Goal: Task Accomplishment & Management: Complete application form

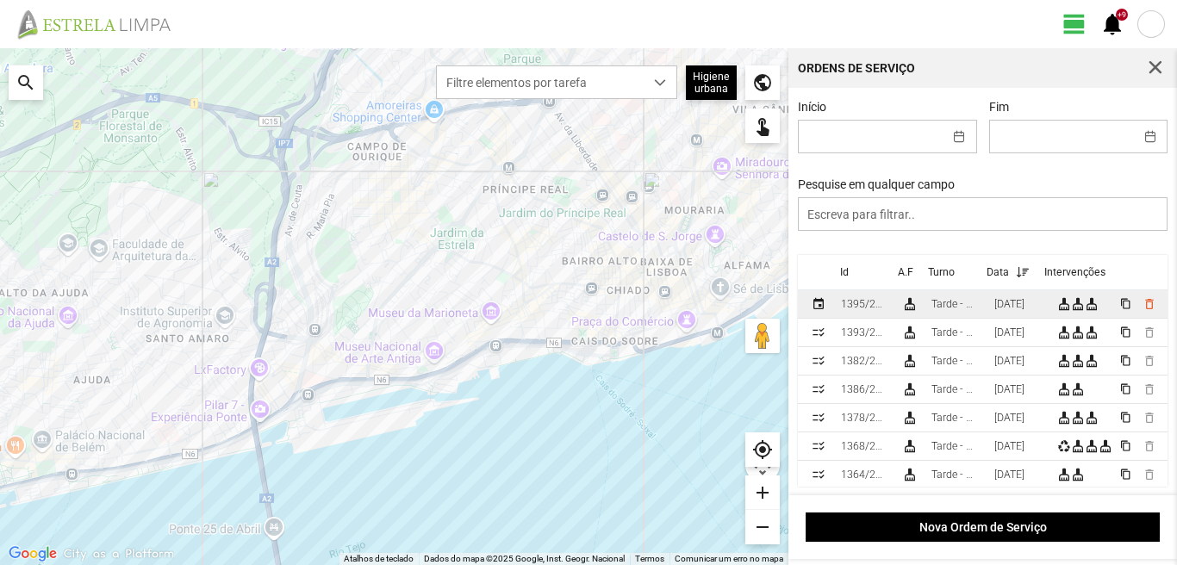
click at [1011, 309] on div "[DATE]" at bounding box center [1009, 304] width 30 height 12
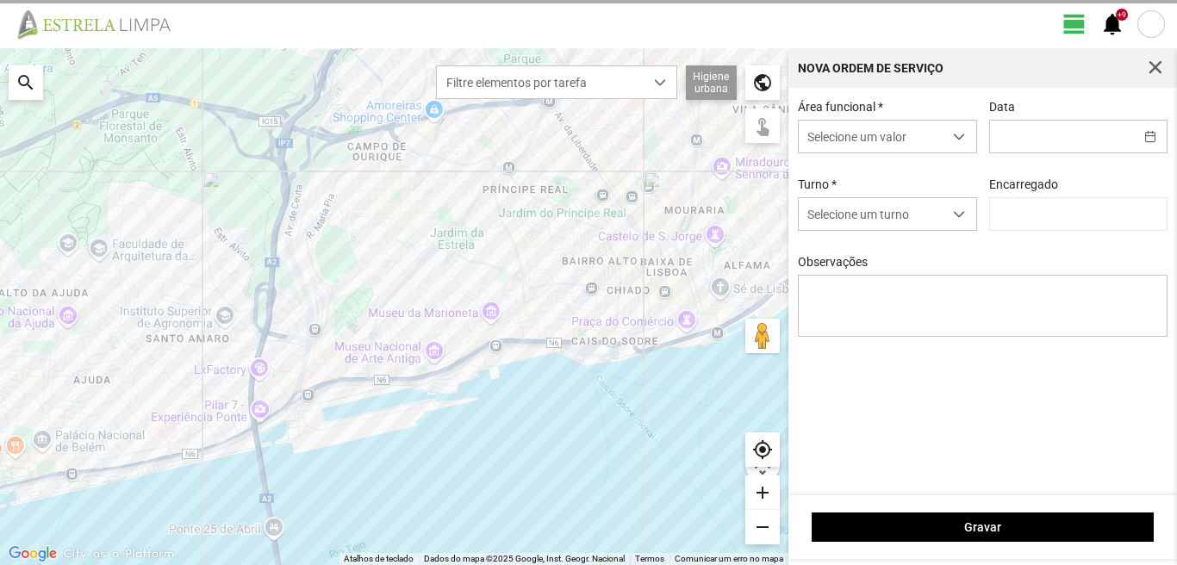
type input "[DATE]"
type input "[PERSON_NAME]"
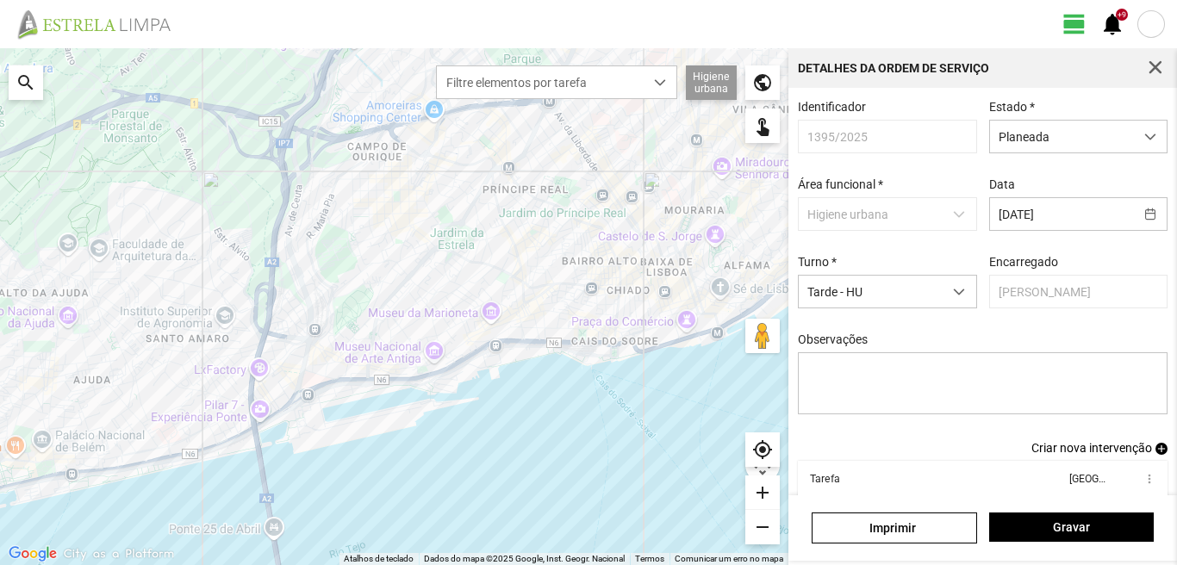
scroll to position [94, 0]
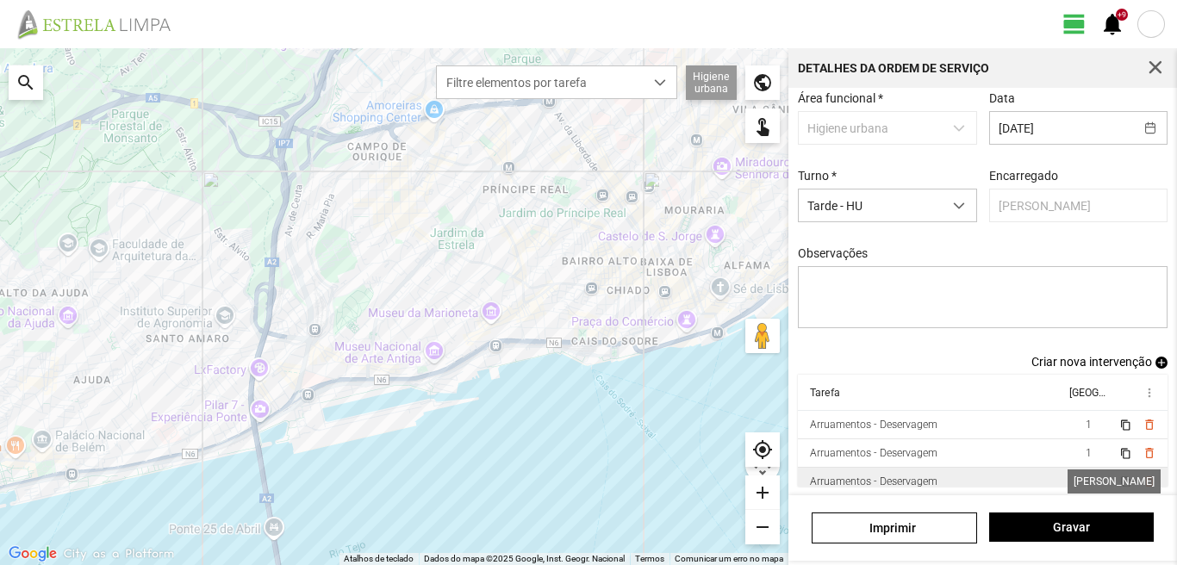
click at [1086, 481] on span "1" at bounding box center [1089, 482] width 6 height 12
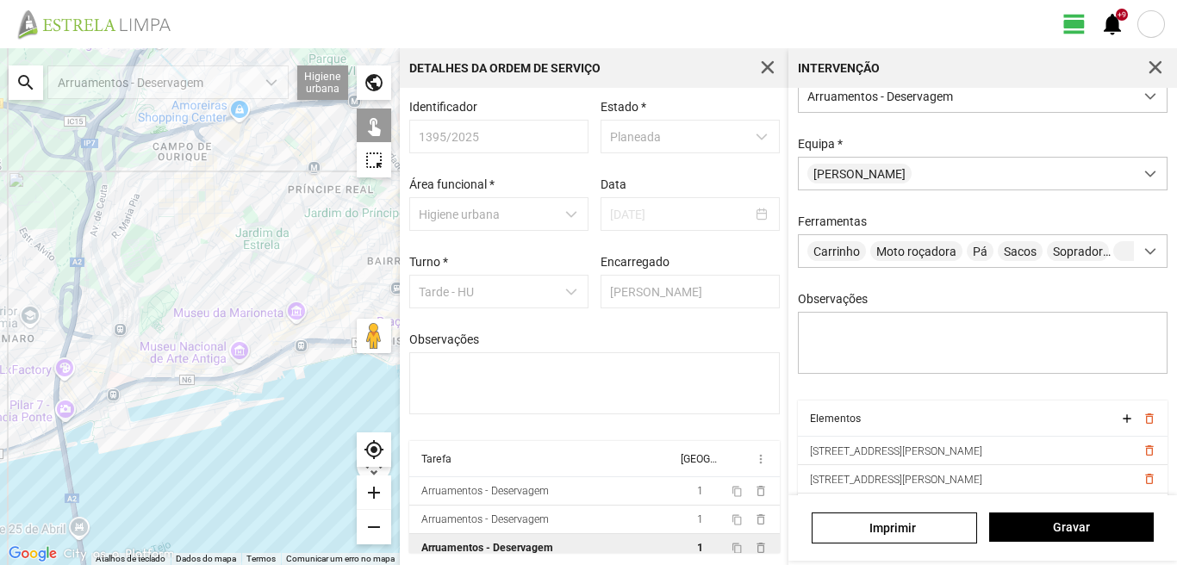
scroll to position [153, 0]
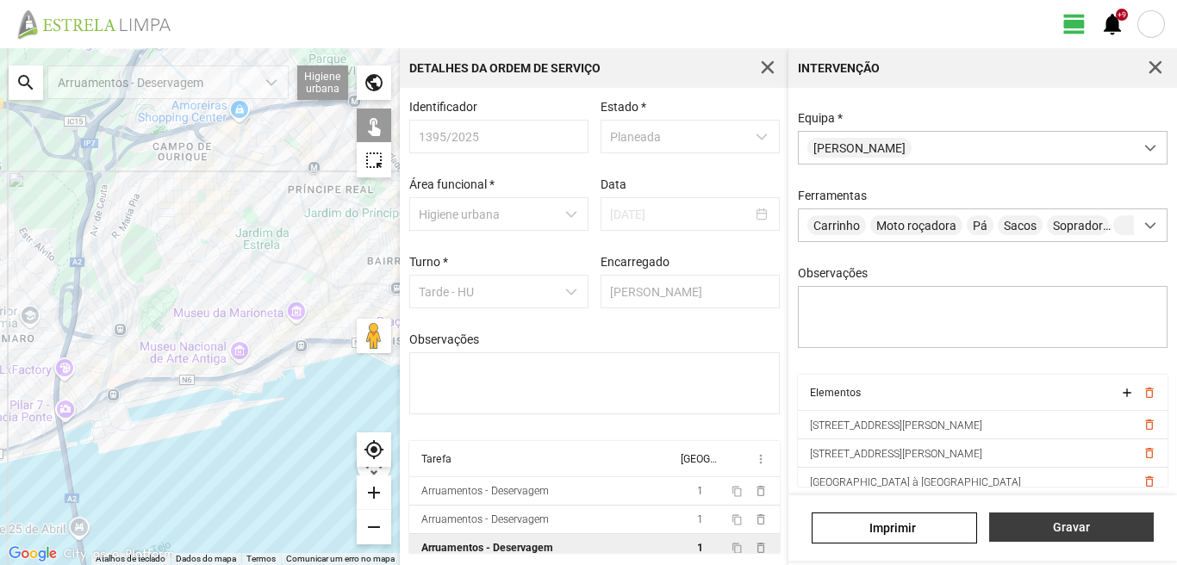
click at [1062, 533] on span "Gravar" at bounding box center [1071, 527] width 146 height 14
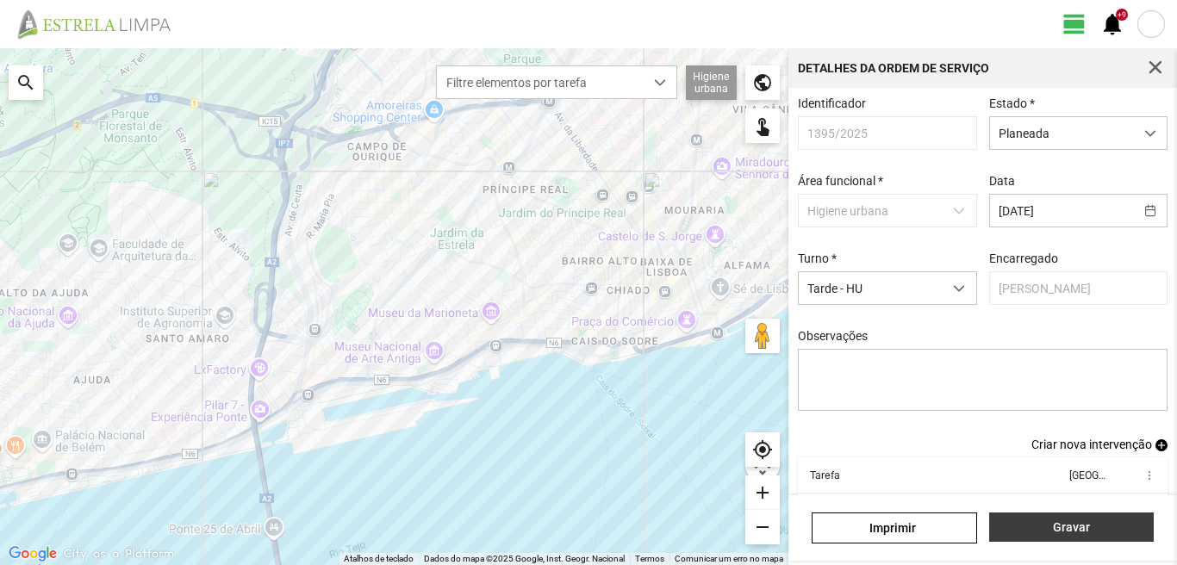
click at [1062, 533] on span "Gravar" at bounding box center [1071, 527] width 146 height 14
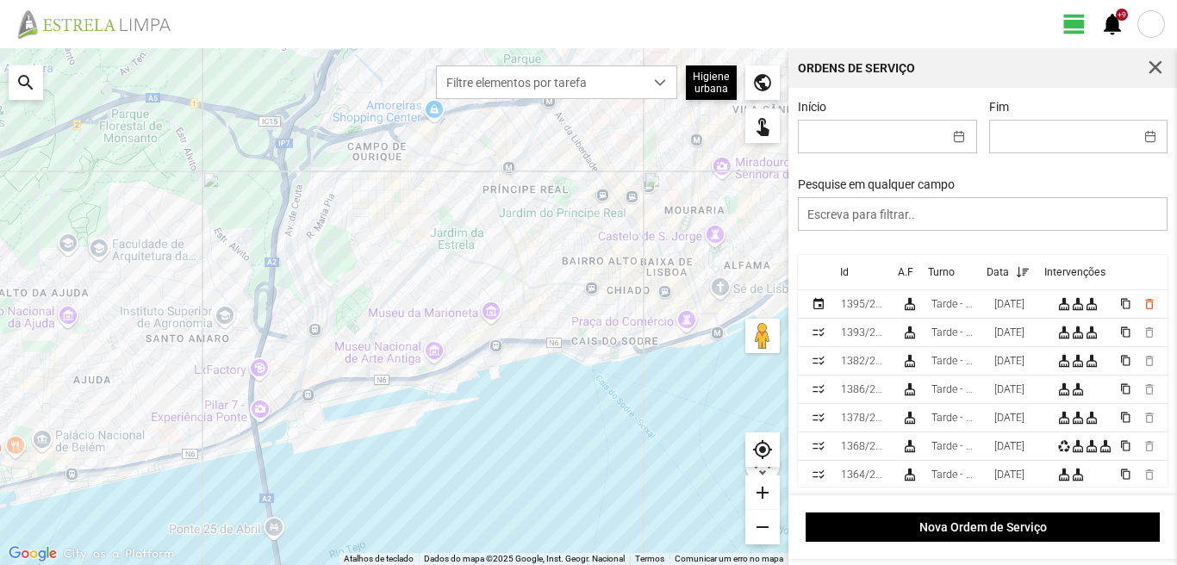
click at [32, 73] on div "search" at bounding box center [26, 82] width 34 height 34
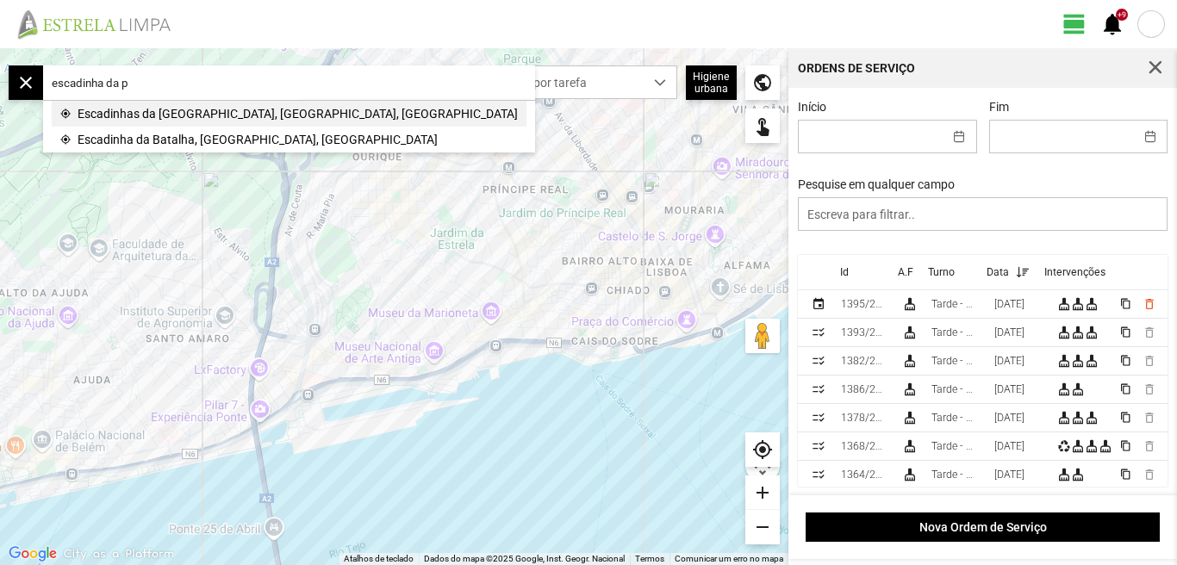
click at [145, 118] on span "Escadinhas da [GEOGRAPHIC_DATA], [GEOGRAPHIC_DATA], [GEOGRAPHIC_DATA]" at bounding box center [298, 114] width 440 height 26
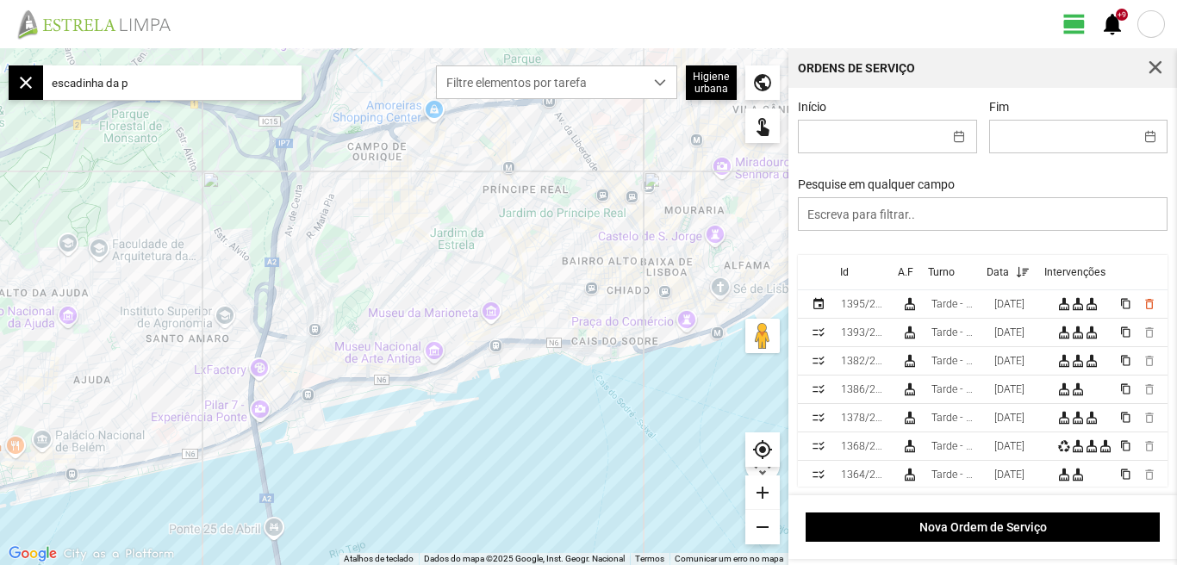
type input "Escadinhas da Praia, 1200-789 [GEOGRAPHIC_DATA], [GEOGRAPHIC_DATA]"
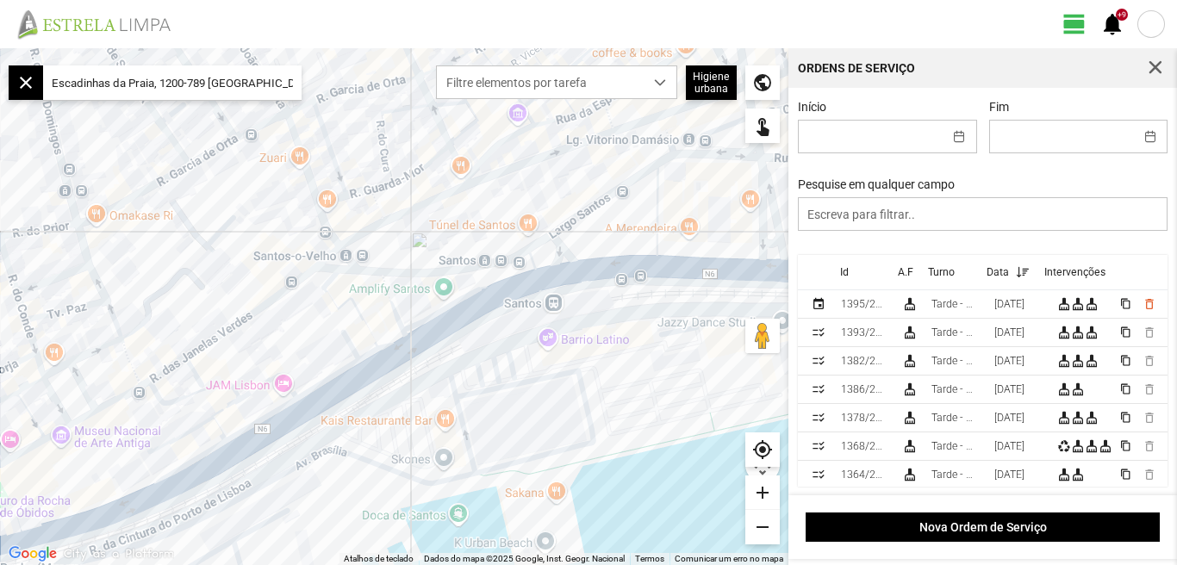
click at [761, 493] on div "add" at bounding box center [762, 493] width 34 height 34
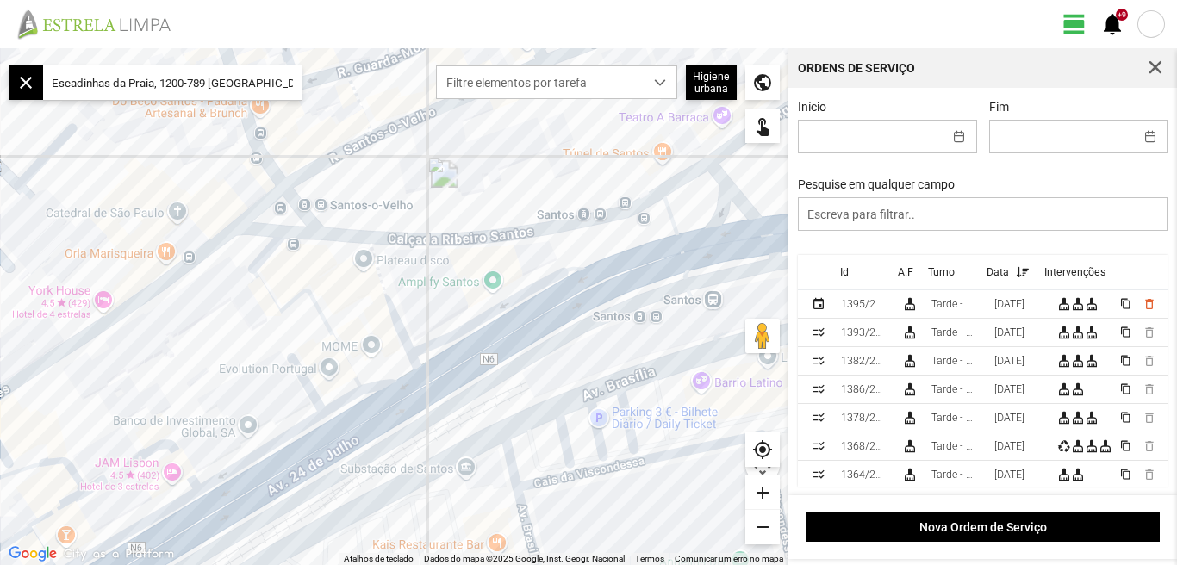
click at [760, 492] on div "add" at bounding box center [762, 493] width 34 height 34
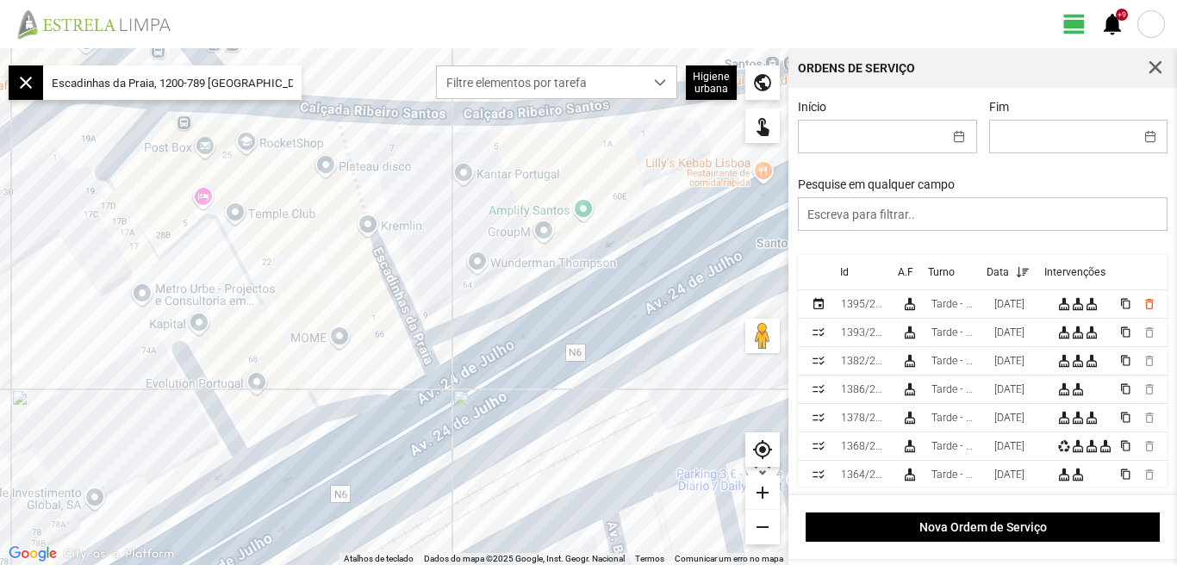
drag, startPoint x: 443, startPoint y: 295, endPoint x: 436, endPoint y: 234, distance: 61.6
click at [436, 234] on div at bounding box center [394, 306] width 788 height 517
click at [762, 485] on div "add" at bounding box center [762, 493] width 34 height 34
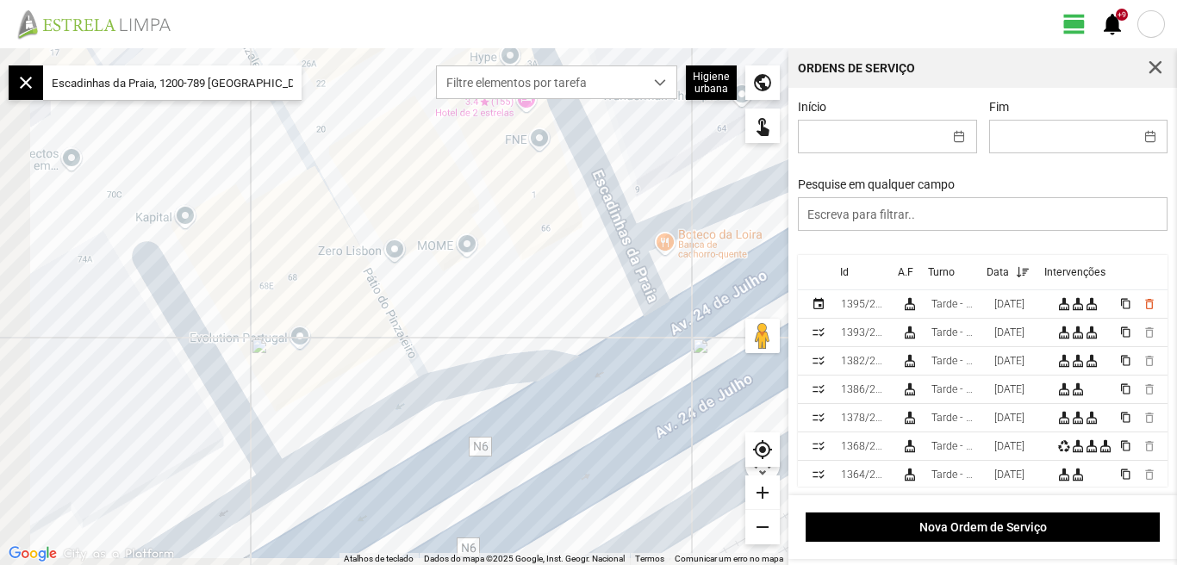
drag, startPoint x: 181, startPoint y: 331, endPoint x: 364, endPoint y: 195, distance: 227.8
click at [364, 195] on div at bounding box center [394, 306] width 788 height 517
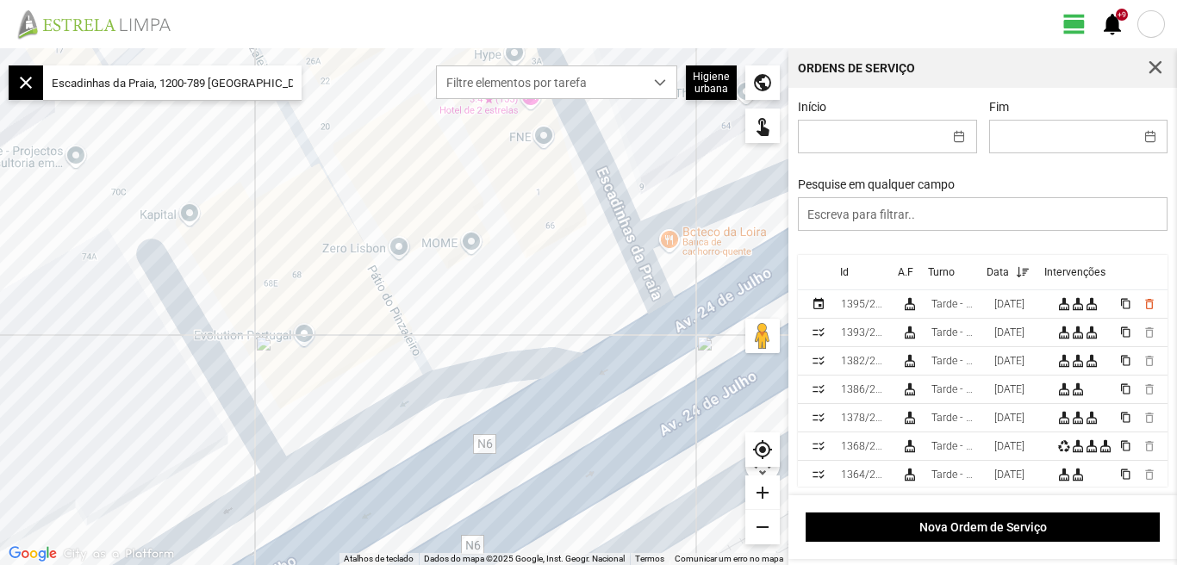
click at [761, 495] on div "add" at bounding box center [762, 493] width 34 height 34
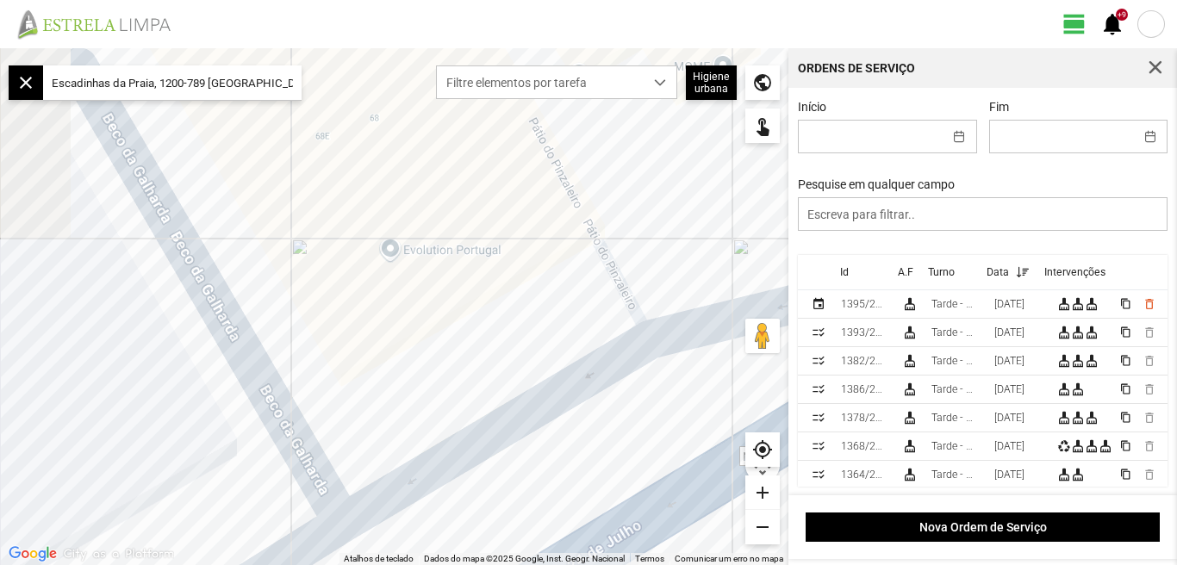
drag, startPoint x: 224, startPoint y: 441, endPoint x: 403, endPoint y: 311, distance: 221.5
click at [403, 311] on div at bounding box center [394, 306] width 788 height 517
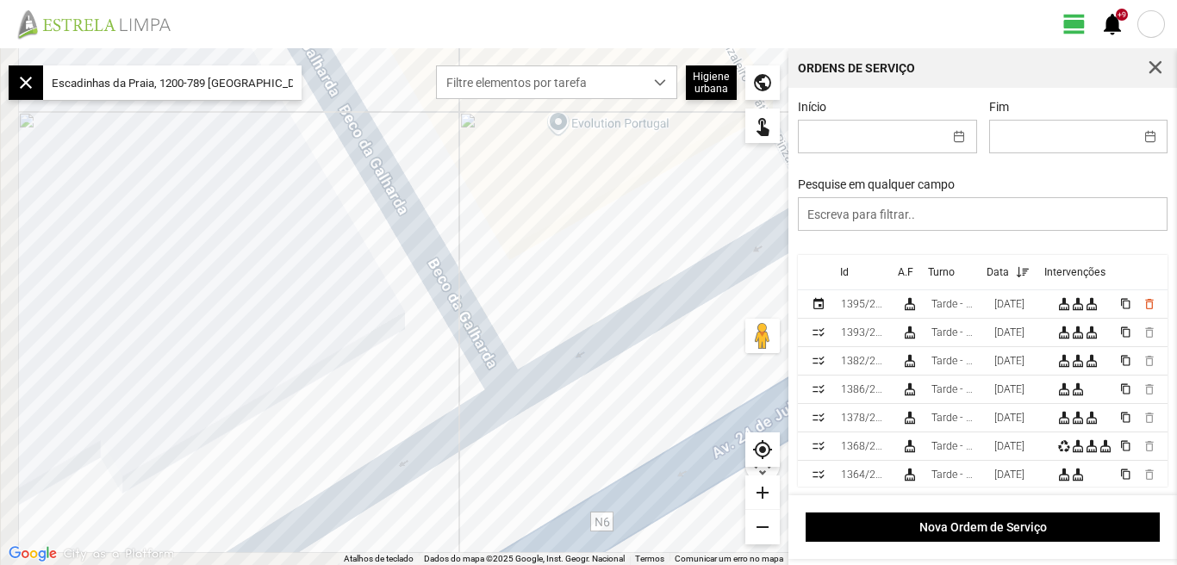
drag, startPoint x: 91, startPoint y: 415, endPoint x: 397, endPoint y: 180, distance: 385.9
click at [397, 180] on div at bounding box center [394, 306] width 788 height 517
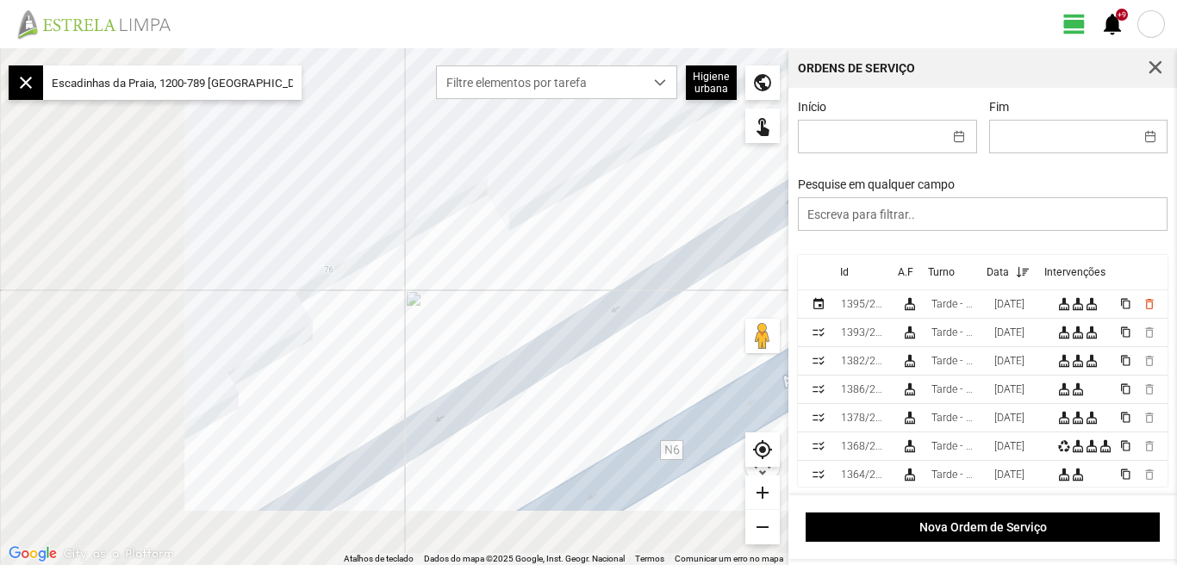
drag, startPoint x: 399, startPoint y: 255, endPoint x: 605, endPoint y: 149, distance: 231.6
click at [600, 153] on div at bounding box center [394, 306] width 788 height 517
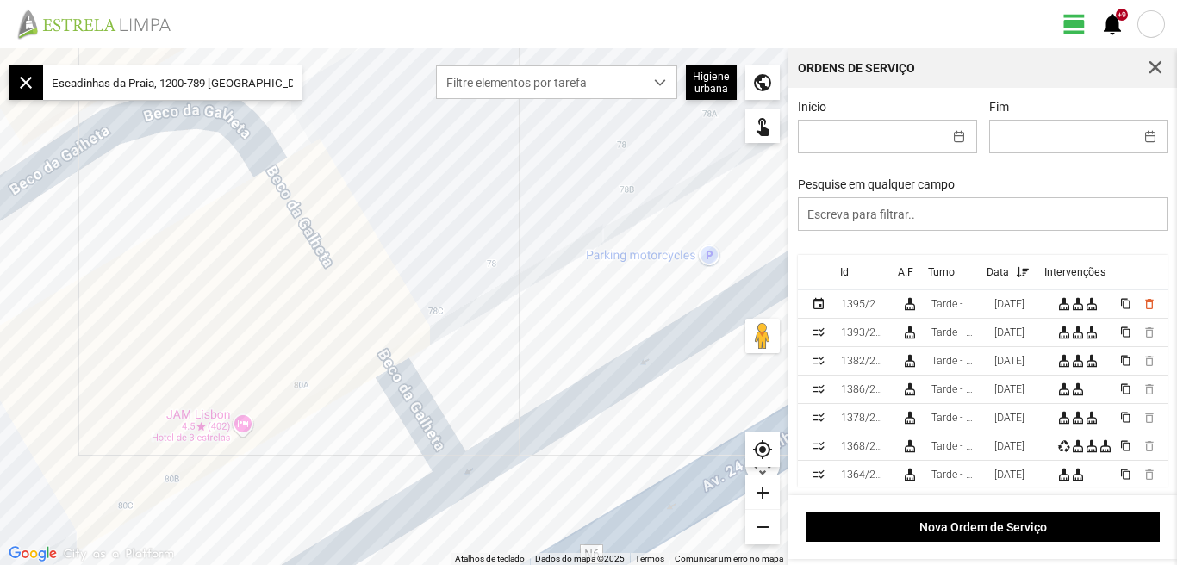
drag, startPoint x: 235, startPoint y: 379, endPoint x: 543, endPoint y: 239, distance: 338.2
click at [543, 239] on div at bounding box center [394, 306] width 788 height 517
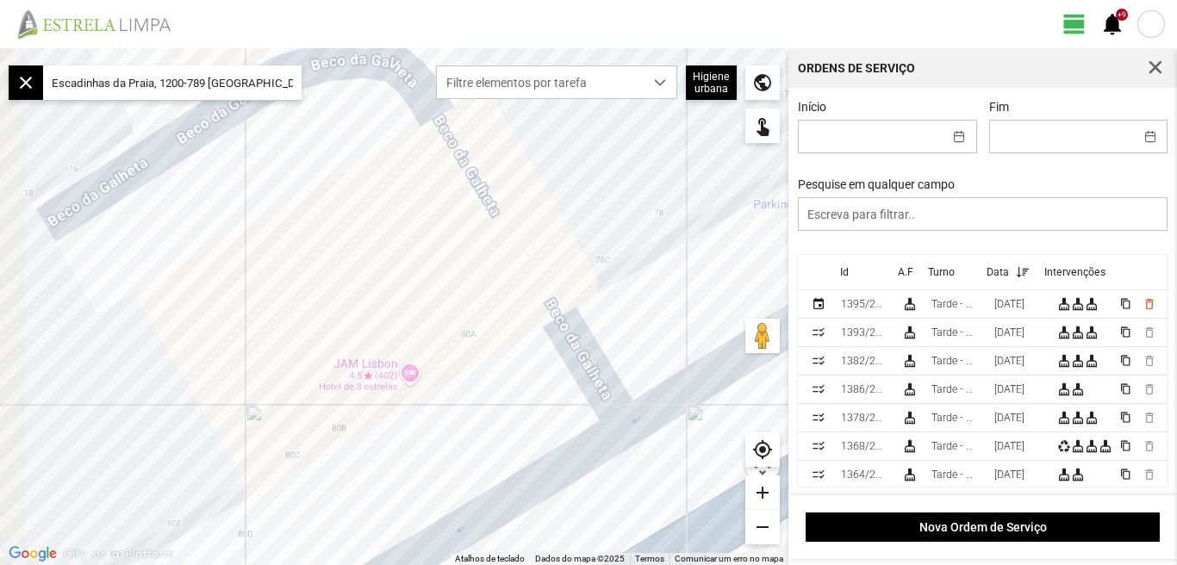
drag, startPoint x: 224, startPoint y: 343, endPoint x: 402, endPoint y: 286, distance: 186.4
click at [398, 288] on div at bounding box center [394, 306] width 788 height 517
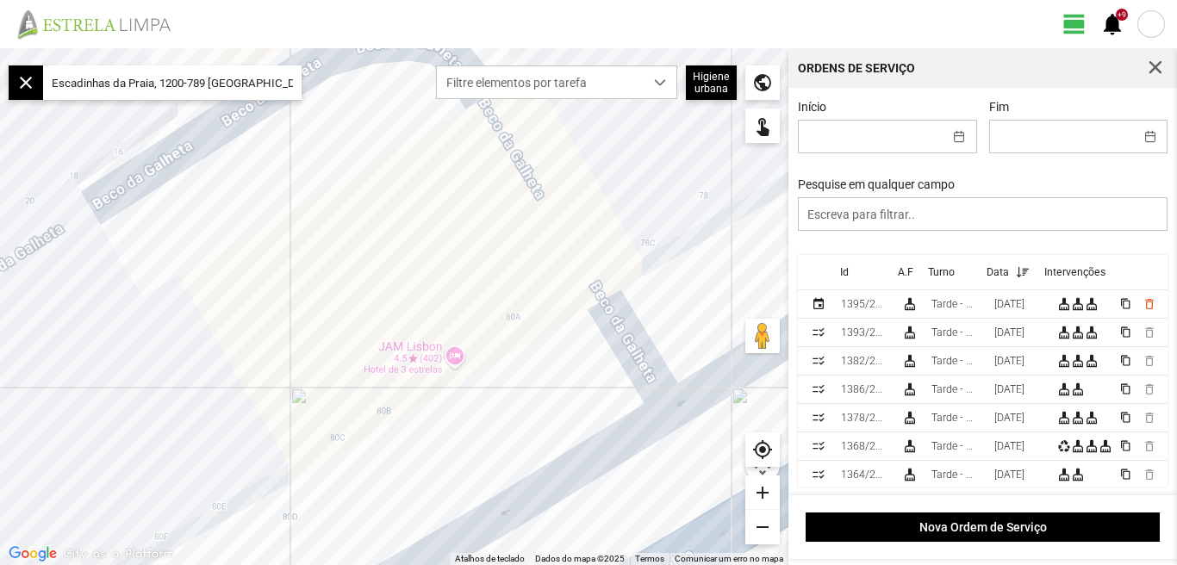
drag, startPoint x: 292, startPoint y: 335, endPoint x: 493, endPoint y: 247, distance: 219.2
click at [490, 250] on div at bounding box center [394, 306] width 788 height 517
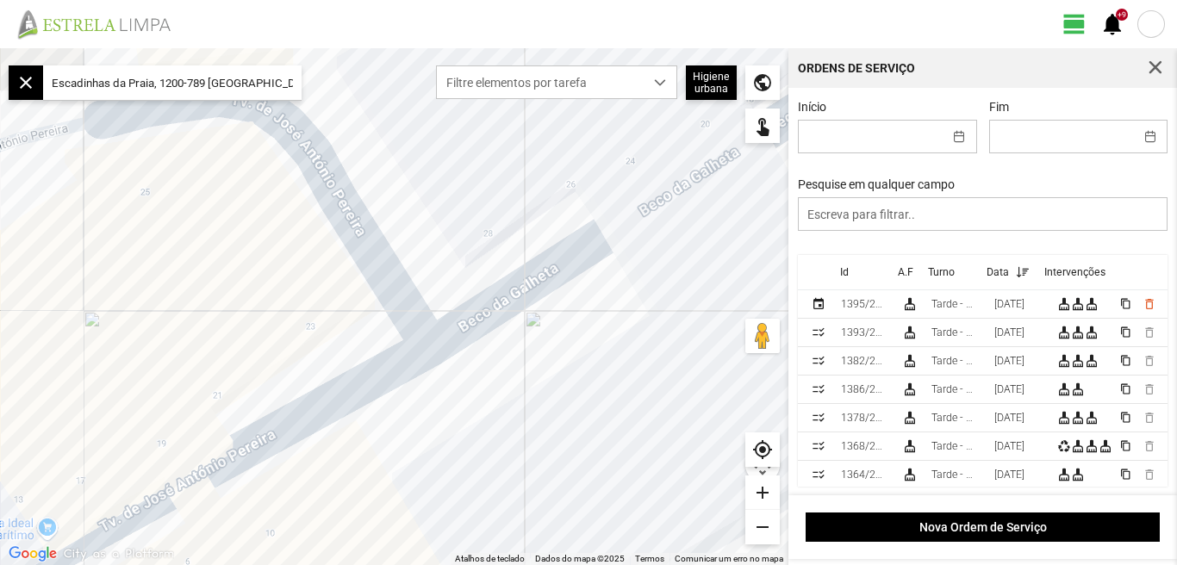
drag, startPoint x: 394, startPoint y: 316, endPoint x: 635, endPoint y: 442, distance: 272.1
click at [651, 444] on div at bounding box center [394, 306] width 788 height 517
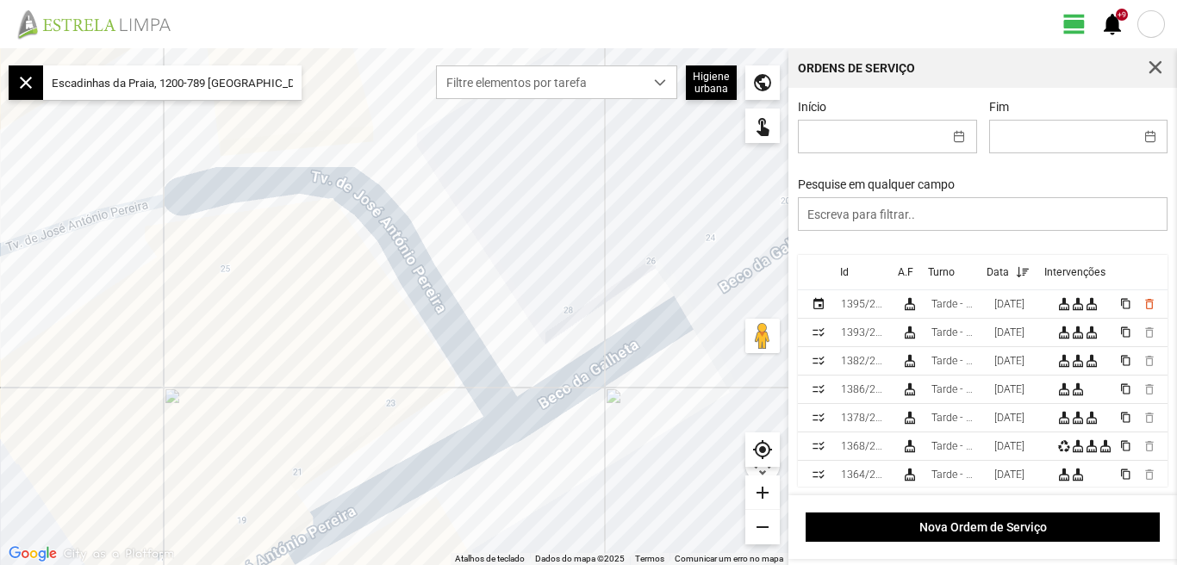
drag, startPoint x: 362, startPoint y: 390, endPoint x: 380, endPoint y: 408, distance: 25.6
click at [380, 408] on div at bounding box center [394, 306] width 788 height 517
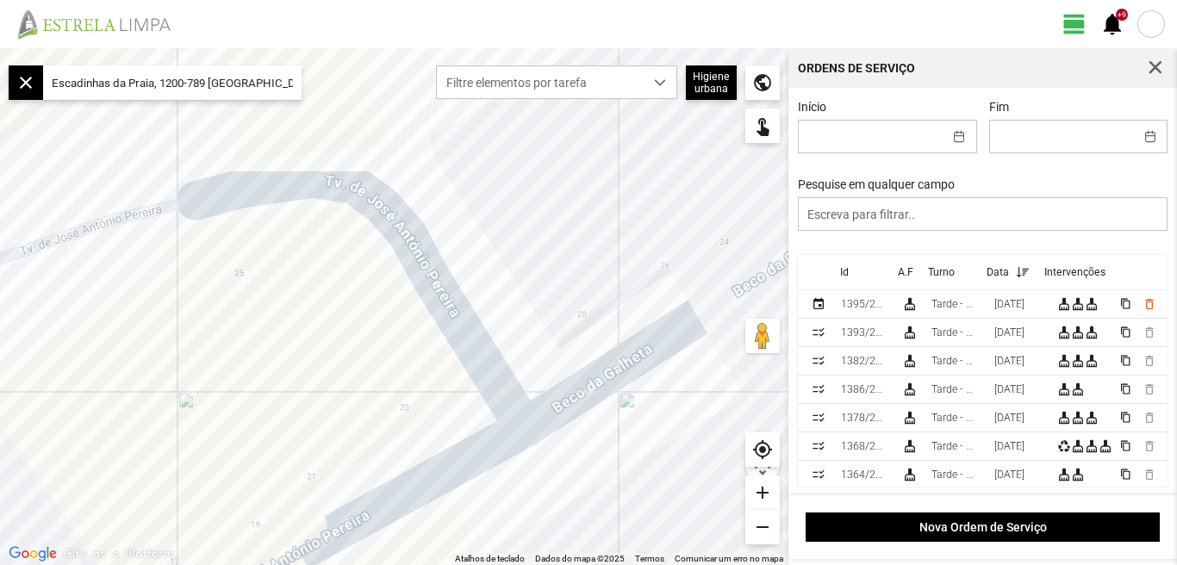
drag, startPoint x: 283, startPoint y: 379, endPoint x: 255, endPoint y: 217, distance: 164.3
click at [256, 269] on div at bounding box center [394, 306] width 788 height 517
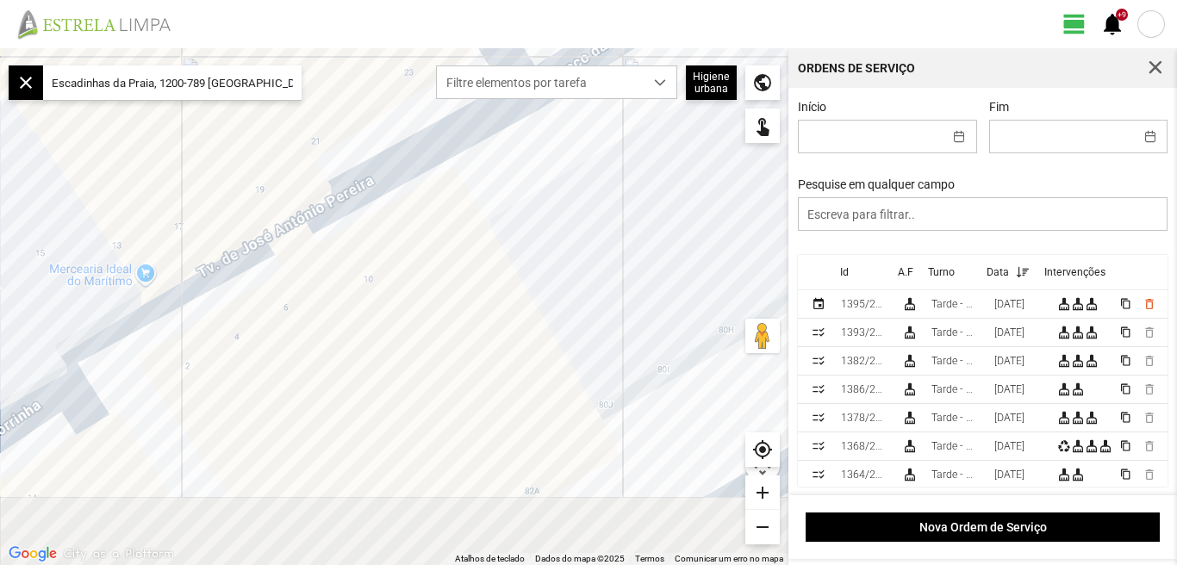
drag, startPoint x: 344, startPoint y: 333, endPoint x: 399, endPoint y: 273, distance: 81.1
click at [392, 282] on div at bounding box center [394, 306] width 788 height 517
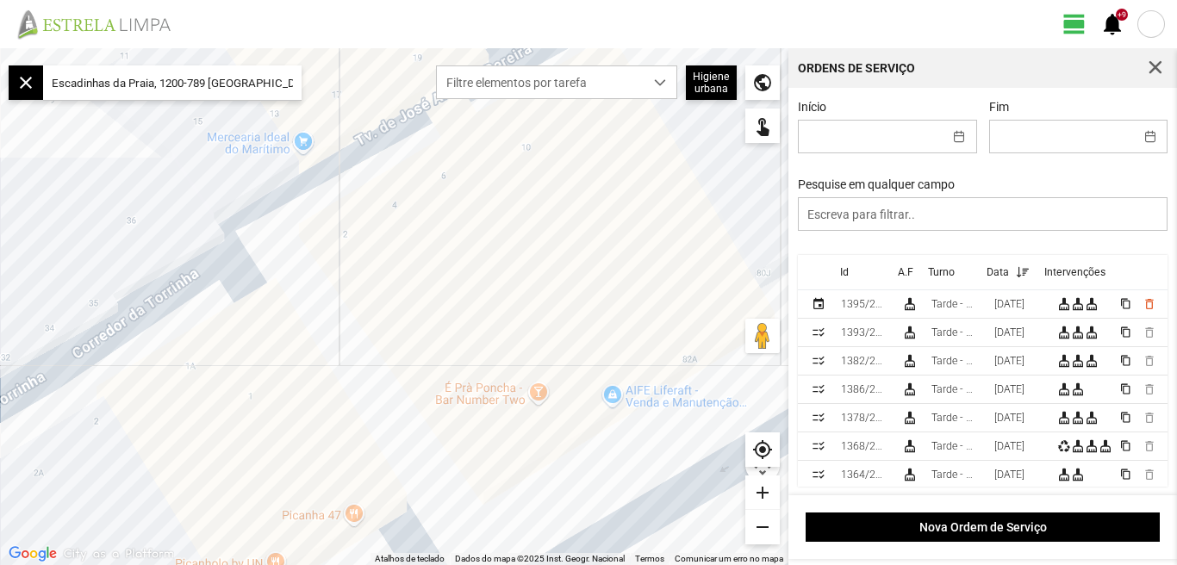
drag, startPoint x: 262, startPoint y: 346, endPoint x: 352, endPoint y: 287, distance: 107.8
click at [338, 296] on div at bounding box center [394, 306] width 788 height 517
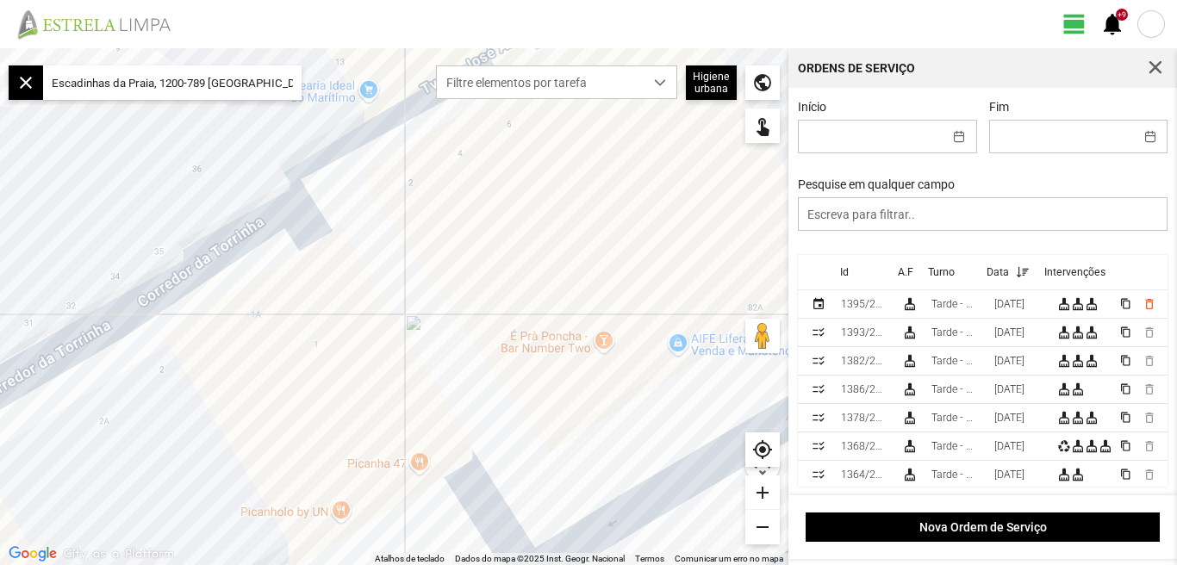
drag, startPoint x: 344, startPoint y: 296, endPoint x: 412, endPoint y: 242, distance: 87.1
click at [412, 242] on div at bounding box center [394, 306] width 788 height 517
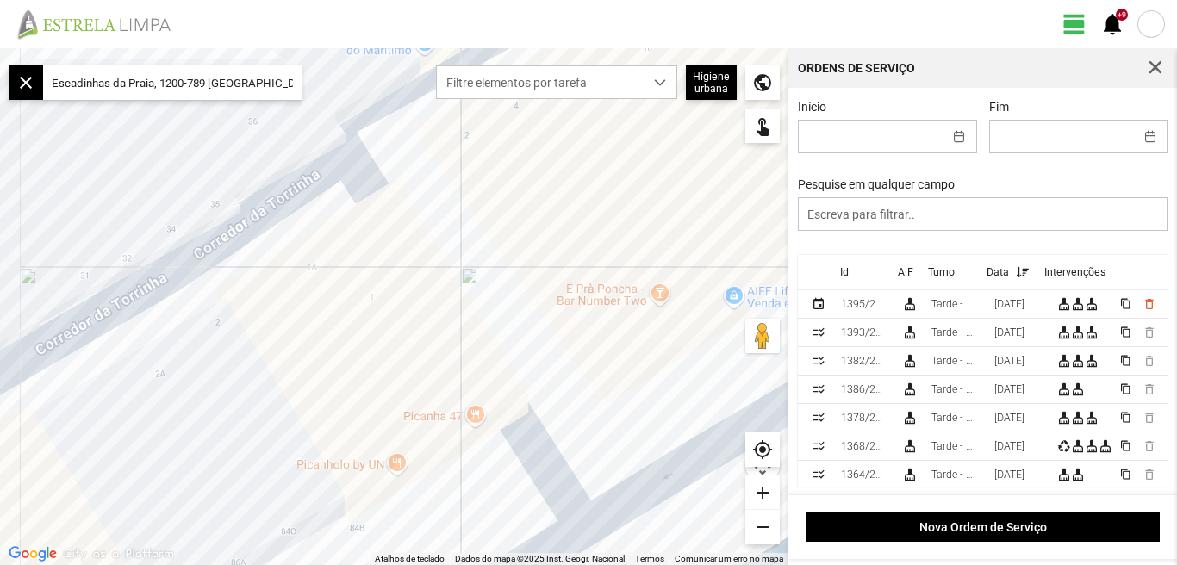
drag, startPoint x: 243, startPoint y: 371, endPoint x: 303, endPoint y: 323, distance: 77.2
click at [303, 323] on div at bounding box center [394, 306] width 788 height 517
